Goal: Contribute content

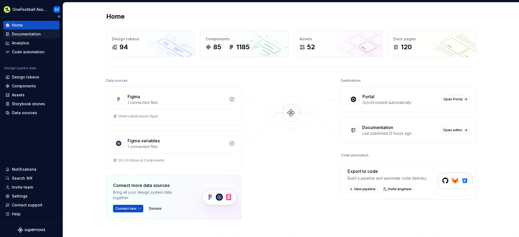
click at [51, 34] on div "Documentation" at bounding box center [31, 33] width 52 height 5
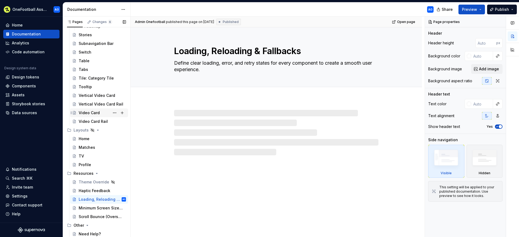
type textarea "*"
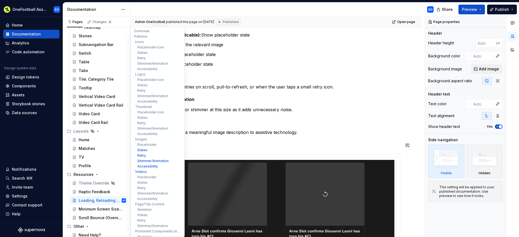
scroll to position [1129, 0]
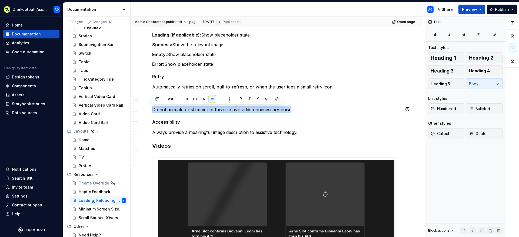
drag, startPoint x: 291, startPoint y: 109, endPoint x: 153, endPoint y: 108, distance: 137.6
click at [153, 108] on p "Do not animate or shimmer at this size as it adds unnecessary noise." at bounding box center [276, 109] width 248 height 6
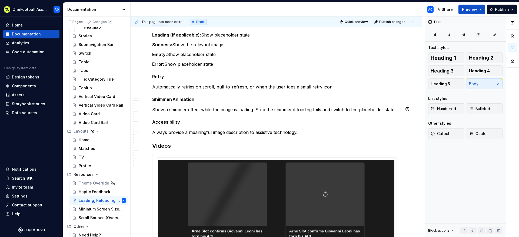
click at [330, 107] on p "Show a shimmer effect while the image is loading. Stop the shimmer if loading f…" at bounding box center [276, 109] width 248 height 6
click at [189, 109] on p "Show a shimmer effect while the image is loading. Stop the shimmer if loading f…" at bounding box center [276, 109] width 248 height 6
click at [339, 84] on p "Automatically retries on scroll, pull-to-refresh, or when the user taps a small…" at bounding box center [276, 87] width 248 height 6
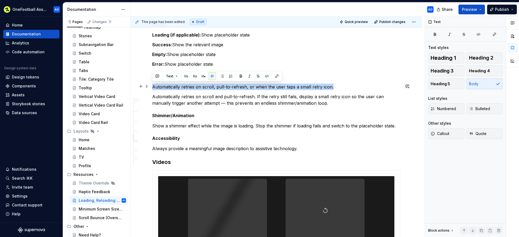
drag, startPoint x: 344, startPoint y: 84, endPoint x: 153, endPoint y: 86, distance: 190.8
click at [153, 86] on p "Automatically retries on scroll, pull-to-refresh, or when the user taps a small…" at bounding box center [276, 87] width 248 height 6
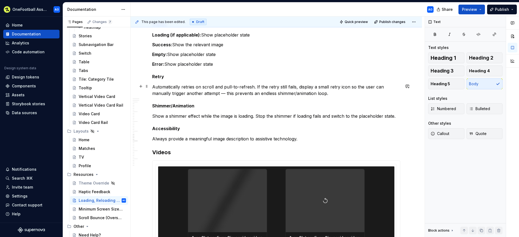
click at [226, 93] on p "Automatically retries on scroll and pull-to-refresh. If the retry still fails, …" at bounding box center [276, 90] width 248 height 13
click at [263, 106] on h5 "Shimmer/Animation" at bounding box center [276, 105] width 248 height 5
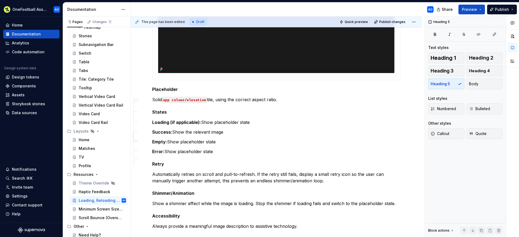
scroll to position [1088, 0]
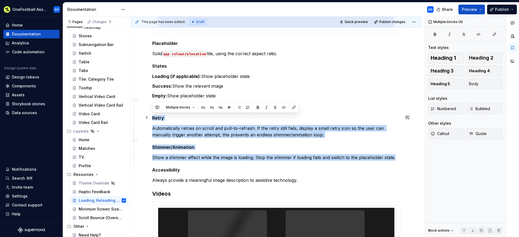
drag, startPoint x: 396, startPoint y: 157, endPoint x: 151, endPoint y: 118, distance: 248.2
click at [151, 118] on div "Overview We have created a few basic principles to guide our loading, reloading…" at bounding box center [276, 25] width 291 height 2029
click at [353, 154] on p "Show a shimmer effect while the image is loading. Stop the shimmer if loading f…" at bounding box center [276, 157] width 248 height 6
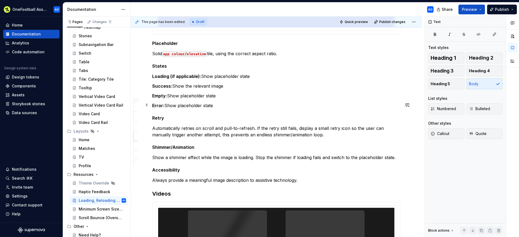
click at [218, 105] on p "Error: Show placeholder state" at bounding box center [276, 105] width 248 height 6
drag, startPoint x: 253, startPoint y: 105, endPoint x: 152, endPoint y: 105, distance: 100.8
click at [152, 105] on p "Error: Show placeholder state with retry icon" at bounding box center [276, 105] width 248 height 6
click at [155, 105] on strong "Error:" at bounding box center [158, 105] width 12 height 5
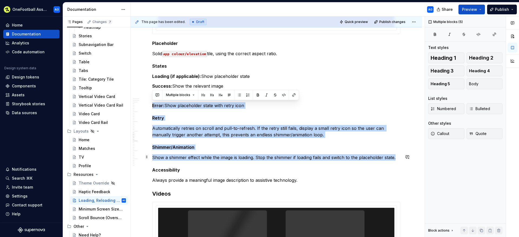
drag, startPoint x: 152, startPoint y: 105, endPoint x: 396, endPoint y: 158, distance: 249.4
copy div "Error: Show placeholder state with retry icon Retry Automatically retries on sc…"
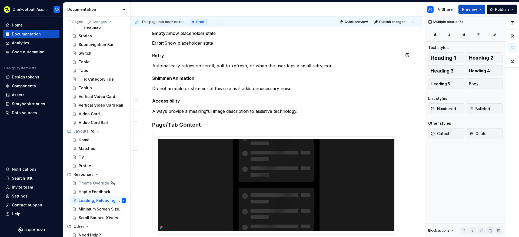
scroll to position [1422, 0]
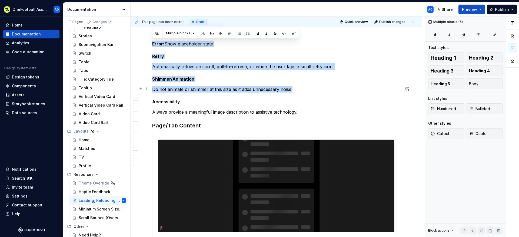
drag, startPoint x: 153, startPoint y: 44, endPoint x: 299, endPoint y: 89, distance: 153.0
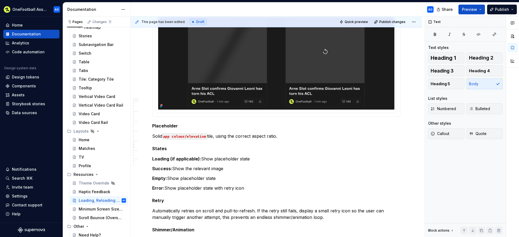
scroll to position [1246, 0]
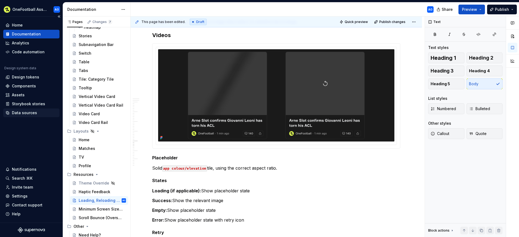
click at [15, 114] on div "Data sources" at bounding box center [24, 112] width 25 height 5
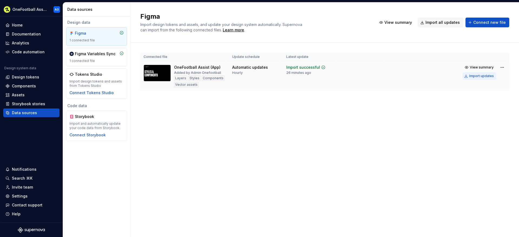
click at [479, 76] on div "Import updates" at bounding box center [481, 76] width 25 height 4
click at [482, 76] on div "Import updates" at bounding box center [481, 76] width 25 height 4
click at [30, 32] on div "Documentation" at bounding box center [26, 33] width 29 height 5
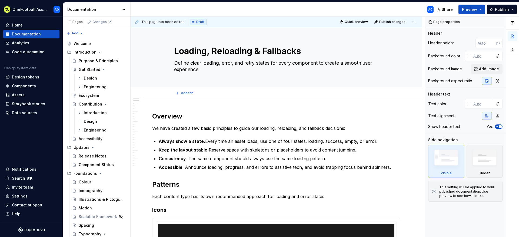
type textarea "*"
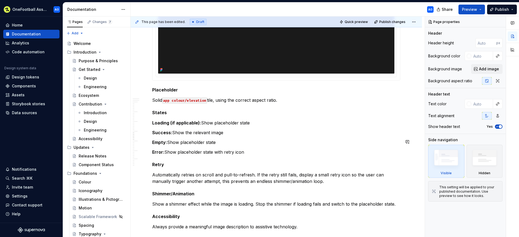
scroll to position [930, 0]
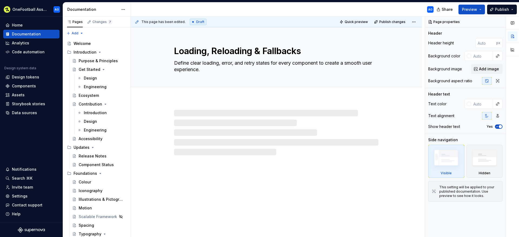
type textarea "*"
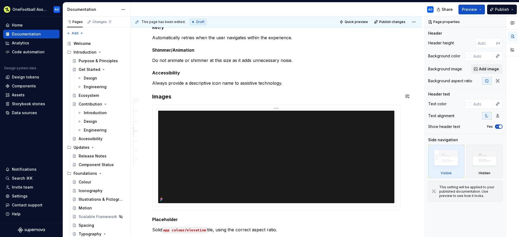
scroll to position [939, 0]
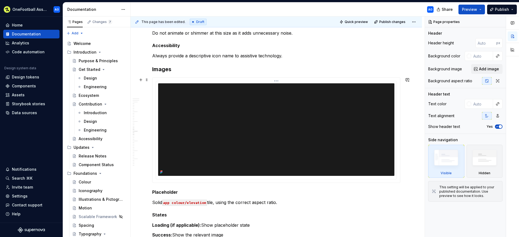
click at [220, 114] on img at bounding box center [276, 129] width 236 height 92
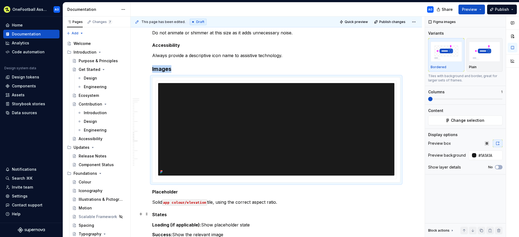
scroll to position [917, 0]
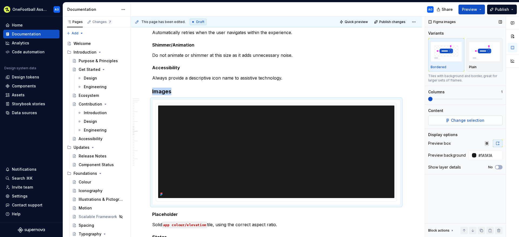
click at [456, 116] on button "Change selection" at bounding box center [465, 120] width 74 height 10
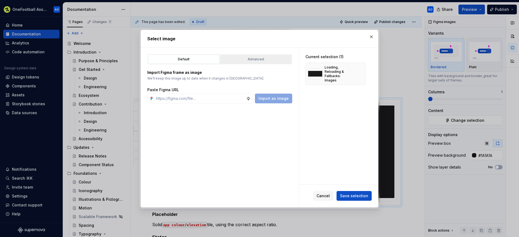
click at [272, 61] on div "Advanced" at bounding box center [256, 58] width 68 height 5
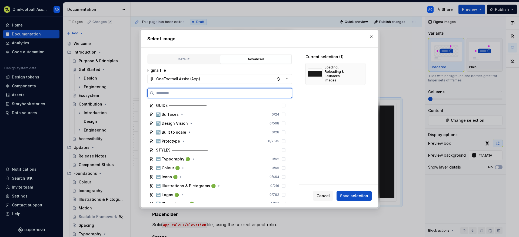
click at [242, 92] on input "search" at bounding box center [223, 92] width 138 height 5
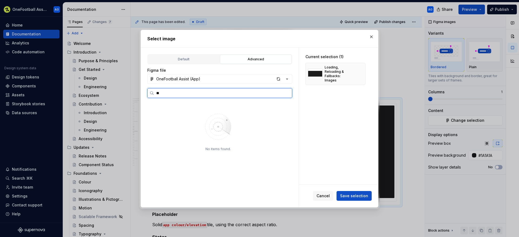
type input "*"
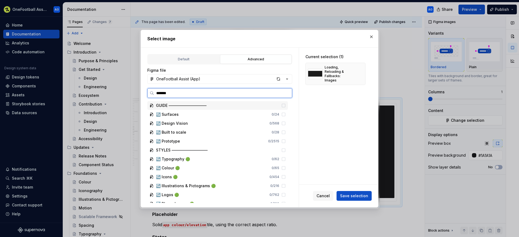
type input "********"
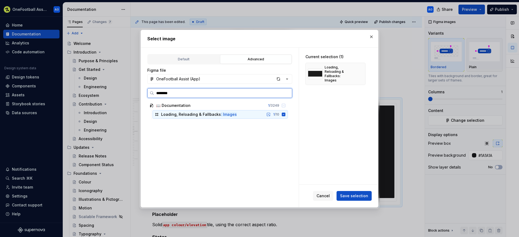
click at [282, 114] on icon at bounding box center [284, 114] width 4 height 4
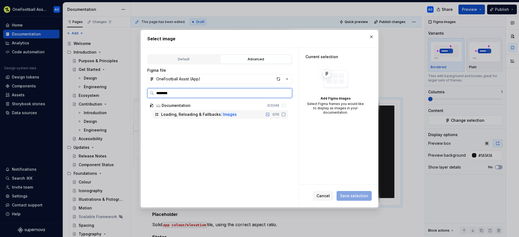
click at [283, 115] on icon at bounding box center [283, 114] width 4 height 4
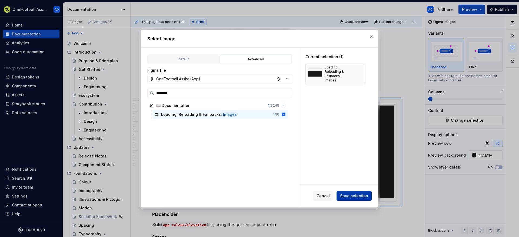
click at [359, 195] on span "Save selection" at bounding box center [354, 195] width 28 height 5
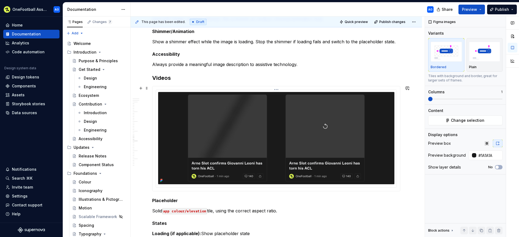
scroll to position [1205, 0]
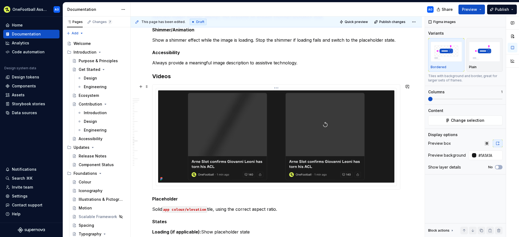
click at [238, 152] on img at bounding box center [276, 136] width 236 height 92
click at [439, 121] on button "Change selection" at bounding box center [465, 120] width 74 height 10
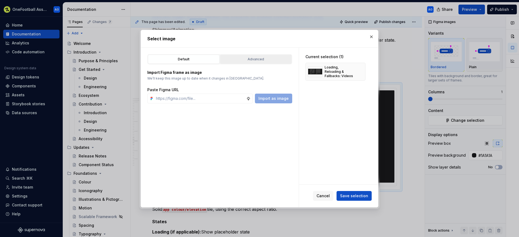
click at [254, 60] on div "Advanced" at bounding box center [256, 58] width 68 height 5
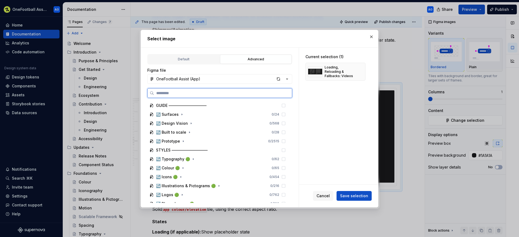
click at [222, 92] on input "search" at bounding box center [223, 92] width 138 height 5
type input "********"
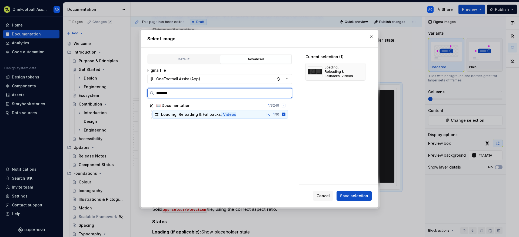
click at [282, 114] on icon at bounding box center [284, 114] width 4 height 4
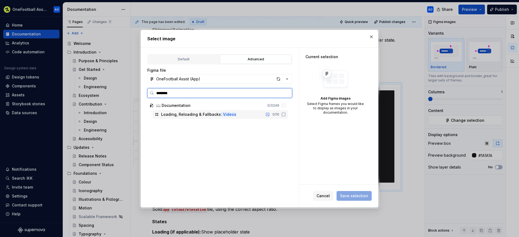
click at [283, 115] on icon at bounding box center [283, 114] width 4 height 4
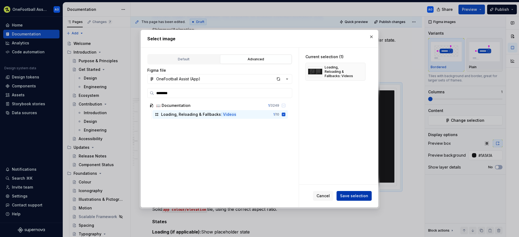
click at [363, 195] on span "Save selection" at bounding box center [354, 195] width 28 height 5
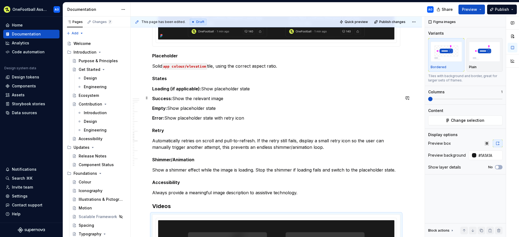
scroll to position [964, 0]
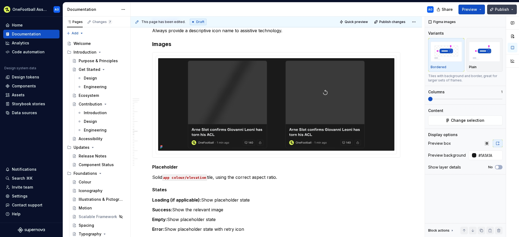
click at [499, 11] on span "Publish" at bounding box center [502, 9] width 14 height 5
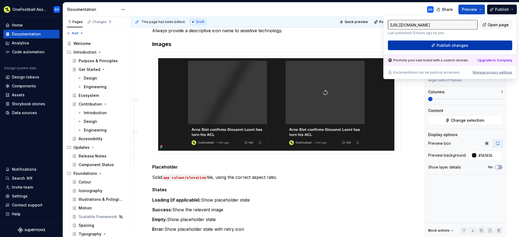
click at [413, 47] on button "Publish changes" at bounding box center [450, 46] width 124 height 10
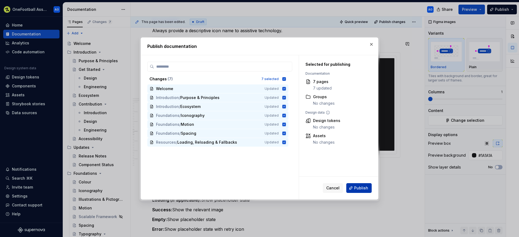
click at [363, 186] on span "Publish" at bounding box center [361, 187] width 14 height 5
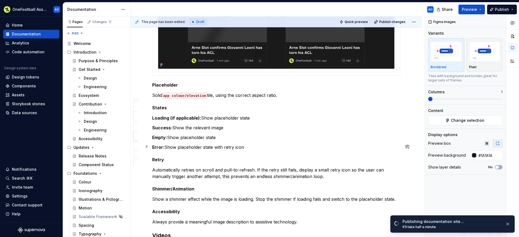
scroll to position [1131, 0]
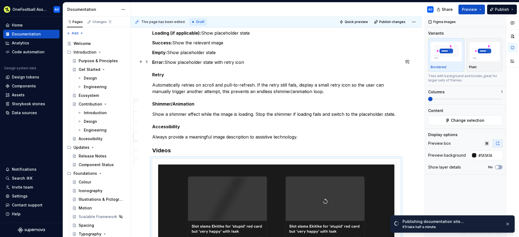
type textarea "*"
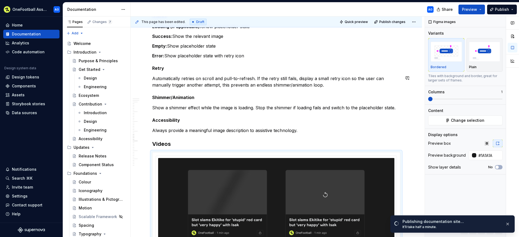
scroll to position [1114, 0]
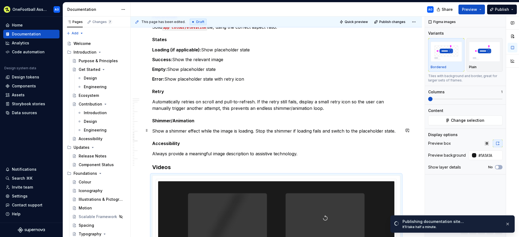
click at [369, 130] on p "Show a shimmer effect while the image is loading. Stop the shimmer if loading f…" at bounding box center [276, 131] width 248 height 6
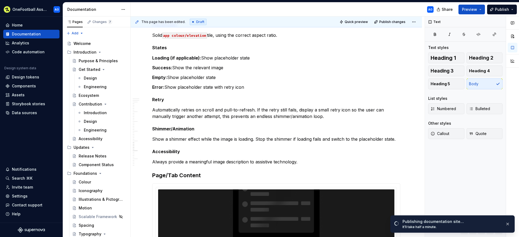
scroll to position [1380, 0]
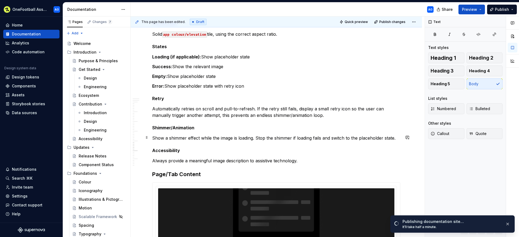
click at [364, 136] on p "Show a shimmer effect while the image is loading. Stop the shimmer if loading f…" at bounding box center [276, 138] width 248 height 6
click at [493, 11] on button "Publish" at bounding box center [502, 10] width 30 height 10
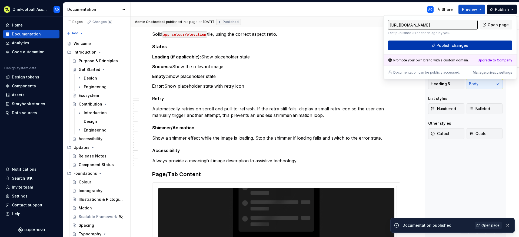
click at [445, 45] on span "Publish changes" at bounding box center [452, 45] width 32 height 5
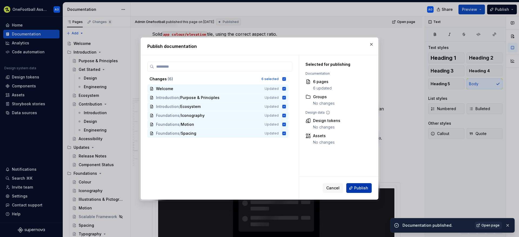
click at [358, 185] on span "Publish" at bounding box center [361, 187] width 14 height 5
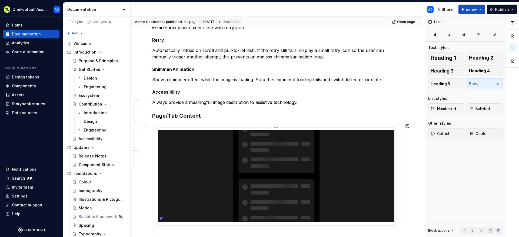
scroll to position [1463, 0]
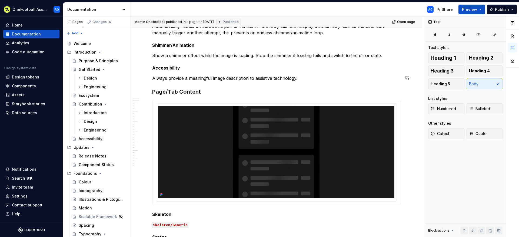
type textarea "*"
